Goal: Find specific page/section: Find specific page/section

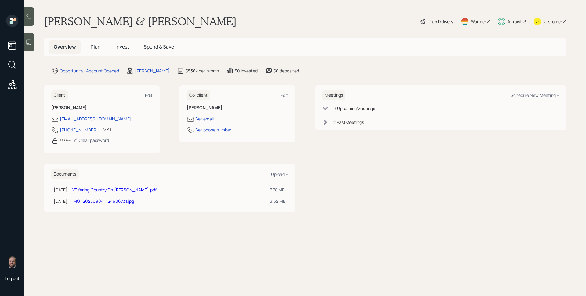
click at [97, 52] on h5 "Plan" at bounding box center [96, 46] width 20 height 13
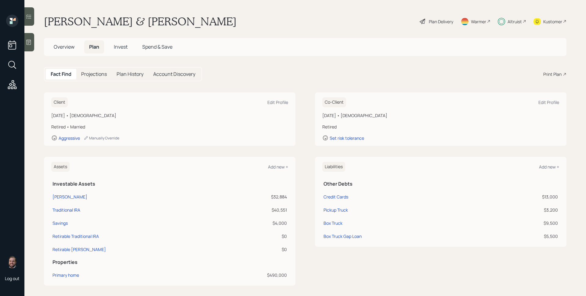
click at [70, 47] on span "Overview" at bounding box center [64, 46] width 21 height 7
